Goal: Transaction & Acquisition: Purchase product/service

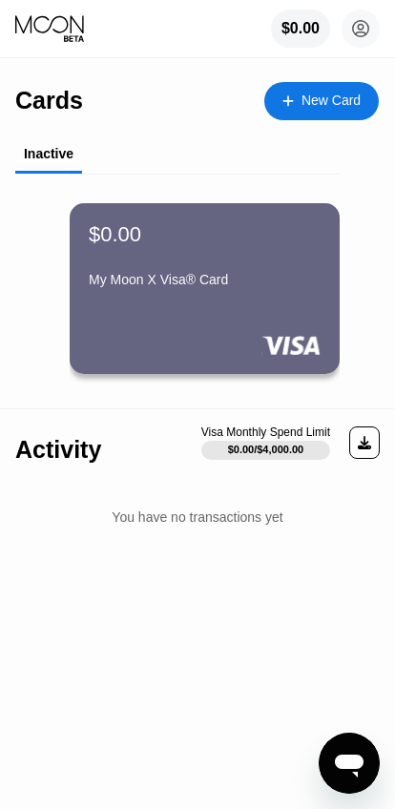
click at [179, 295] on div "My Moon X Visa® Card" at bounding box center [205, 283] width 232 height 23
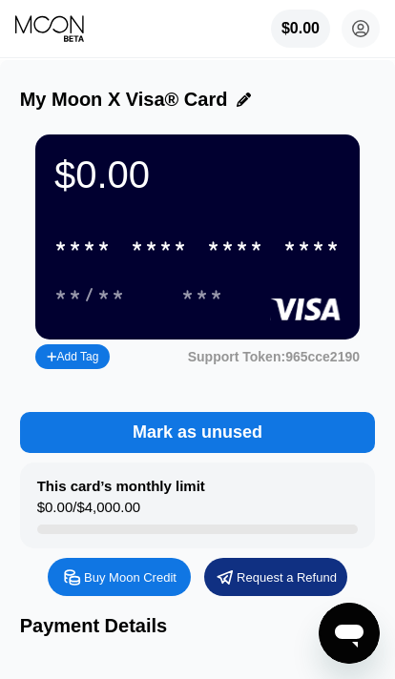
click at [131, 585] on div "Buy Moon Credit" at bounding box center [130, 578] width 93 height 16
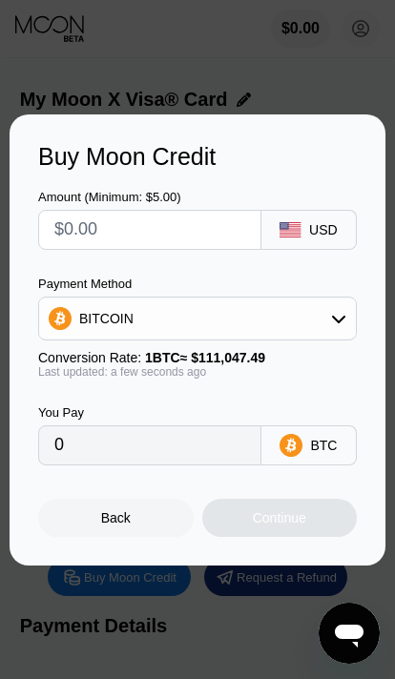
click at [93, 240] on input "text" at bounding box center [164, 230] width 221 height 38
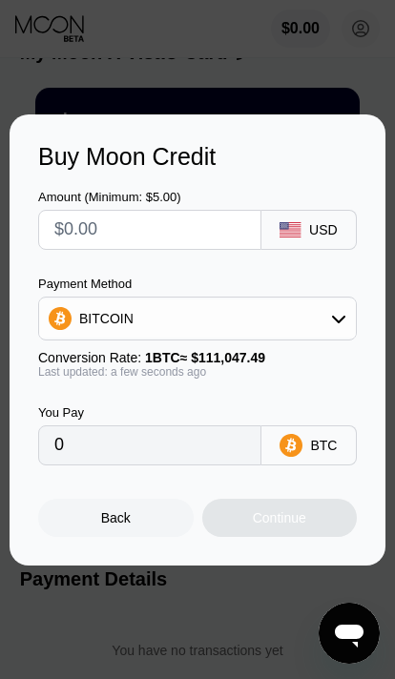
type input "$1"
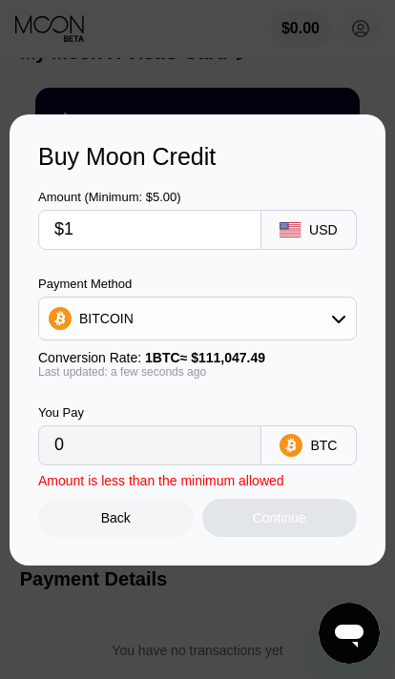
type input "0.00000901"
type input "$10"
type input "0.00009006"
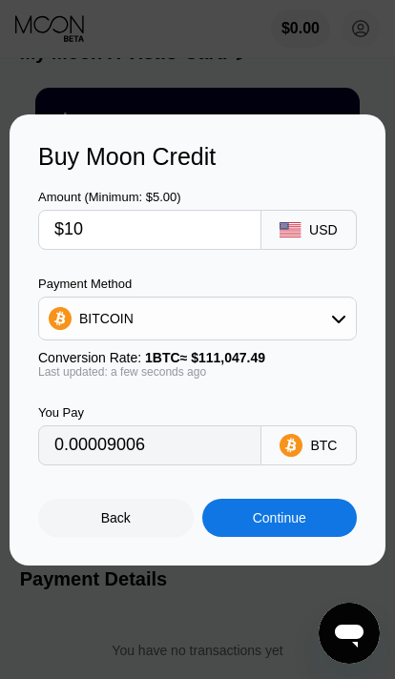
type input "$1"
type input "0.00000901"
type input "0"
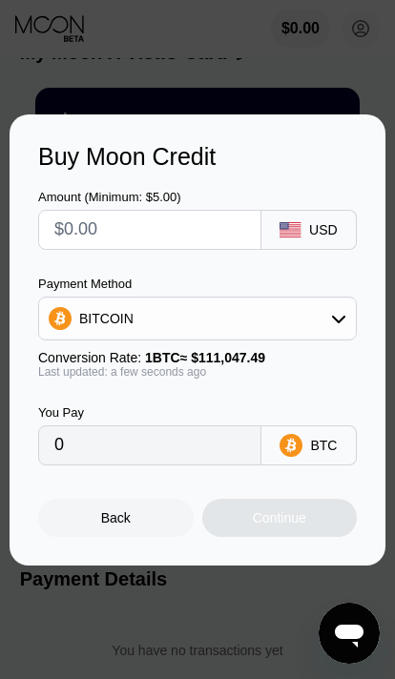
type input "$2"
type input "0.00001802"
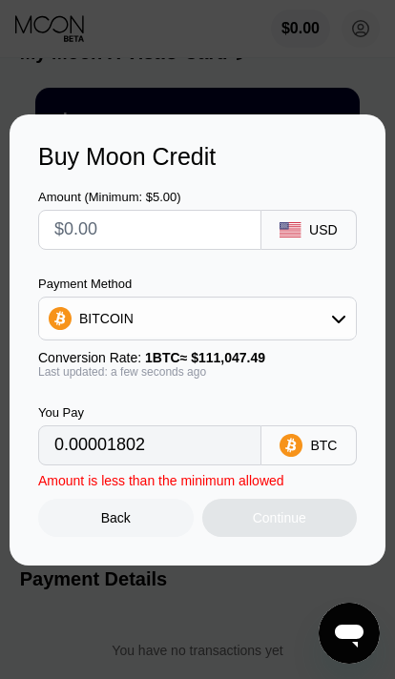
type input "0"
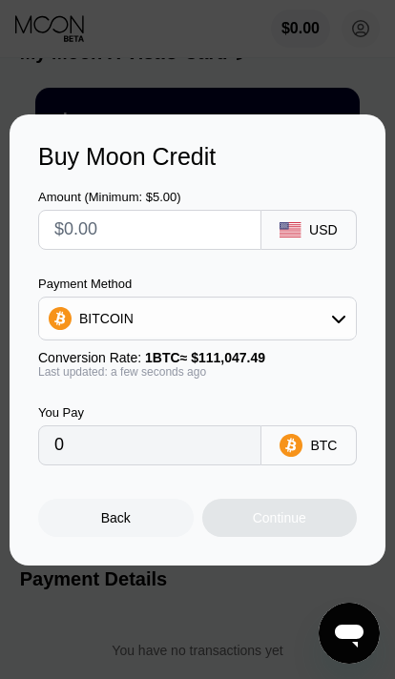
type input "$2"
type input "0.00001802"
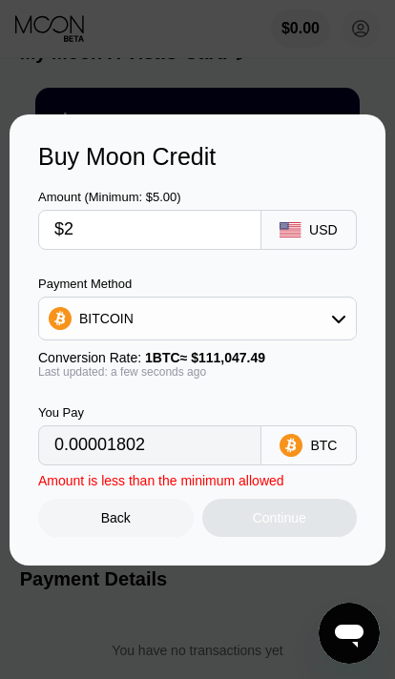
type input "$26"
type input "0.00023414"
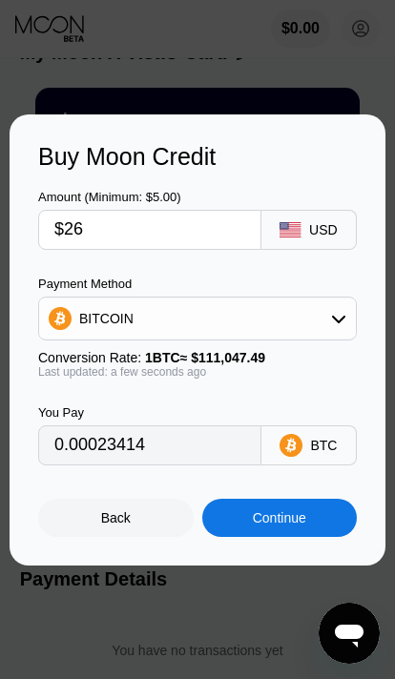
type input "$2"
type input "0.00001802"
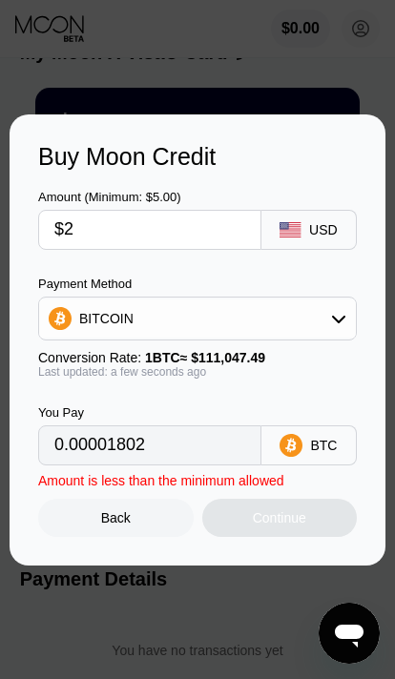
type input "$27"
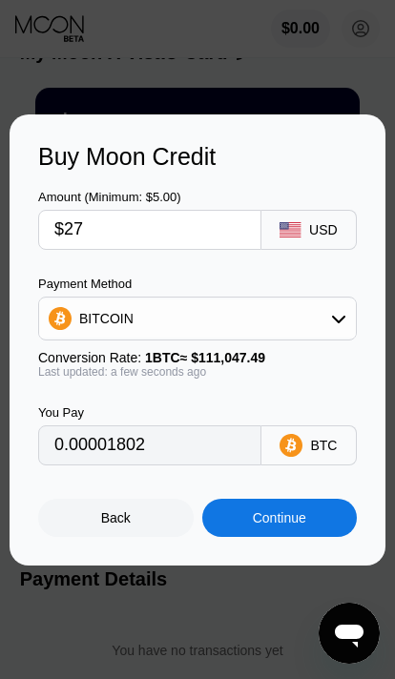
type input "0.00024314"
type input "$27"
click at [329, 333] on div "BITCOIN" at bounding box center [197, 319] width 317 height 38
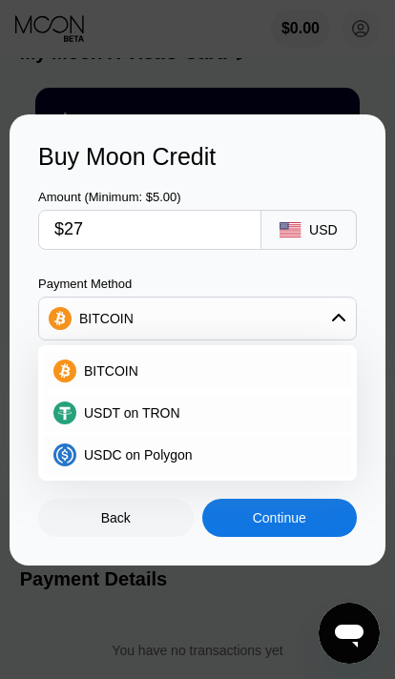
click at [311, 410] on div "USDT on TRON" at bounding box center [208, 413] width 265 height 15
type input "27.27"
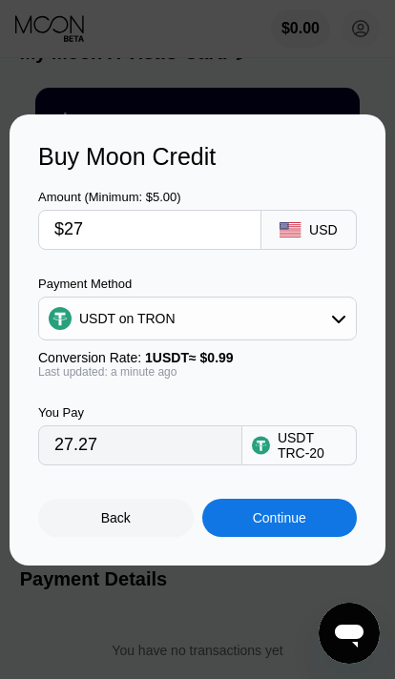
click at [348, 312] on div "USDT on TRON" at bounding box center [197, 319] width 317 height 38
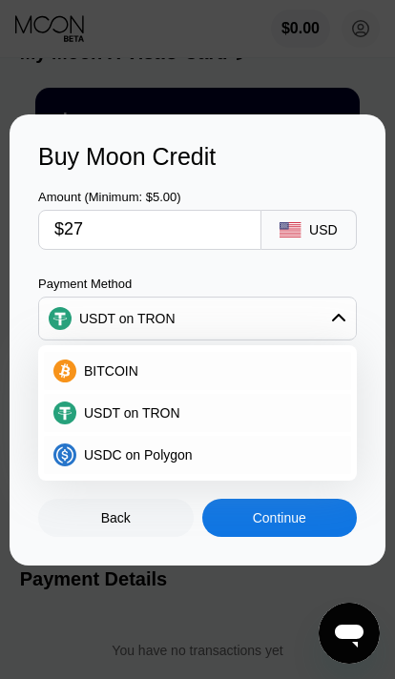
click at [348, 308] on div "USDT on TRON" at bounding box center [197, 319] width 317 height 38
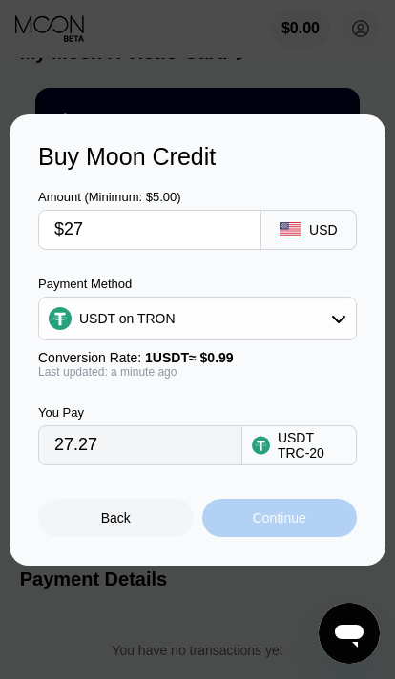
click at [311, 515] on div "Continue" at bounding box center [280, 518] width 156 height 38
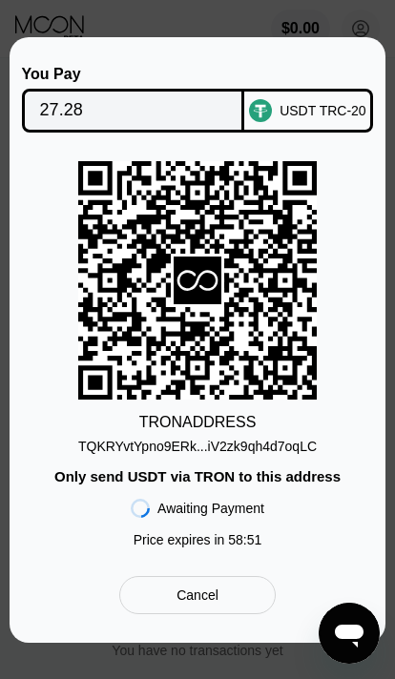
click at [236, 610] on div "Cancel" at bounding box center [197, 595] width 156 height 38
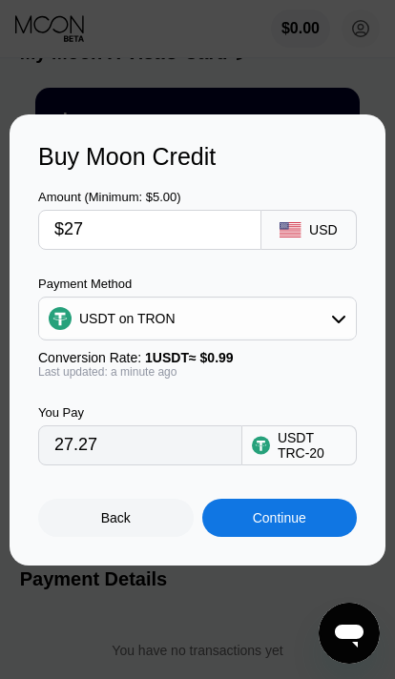
click at [129, 526] on div "Back" at bounding box center [116, 518] width 30 height 15
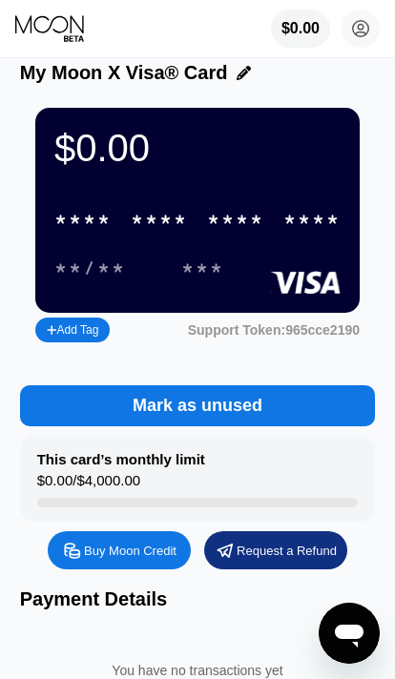
scroll to position [0, 0]
